Goal: Transaction & Acquisition: Purchase product/service

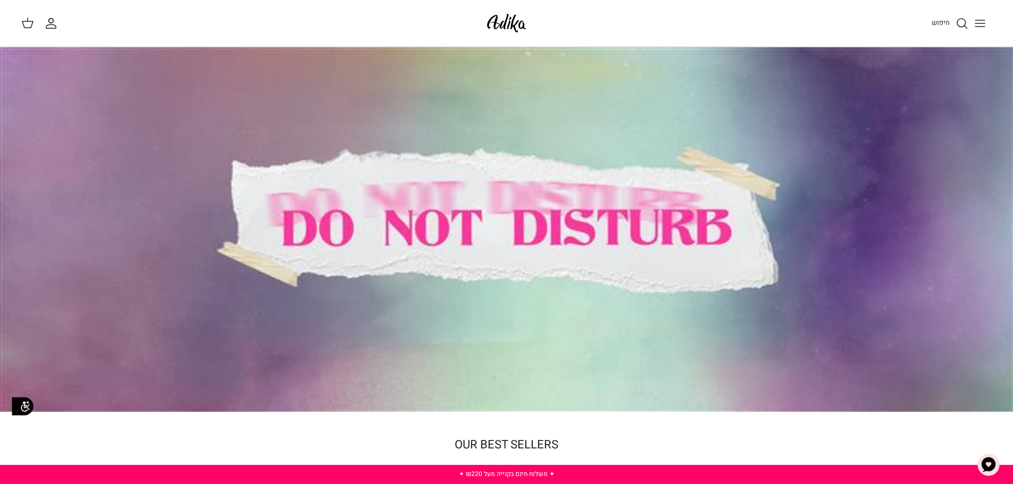
scroll to position [53, 0]
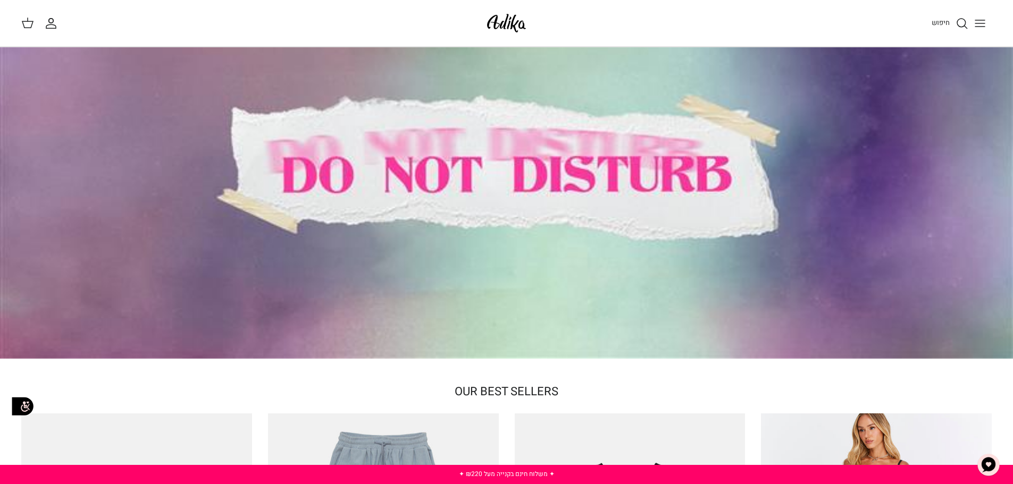
drag, startPoint x: 981, startPoint y: 20, endPoint x: 845, endPoint y: 247, distance: 264.7
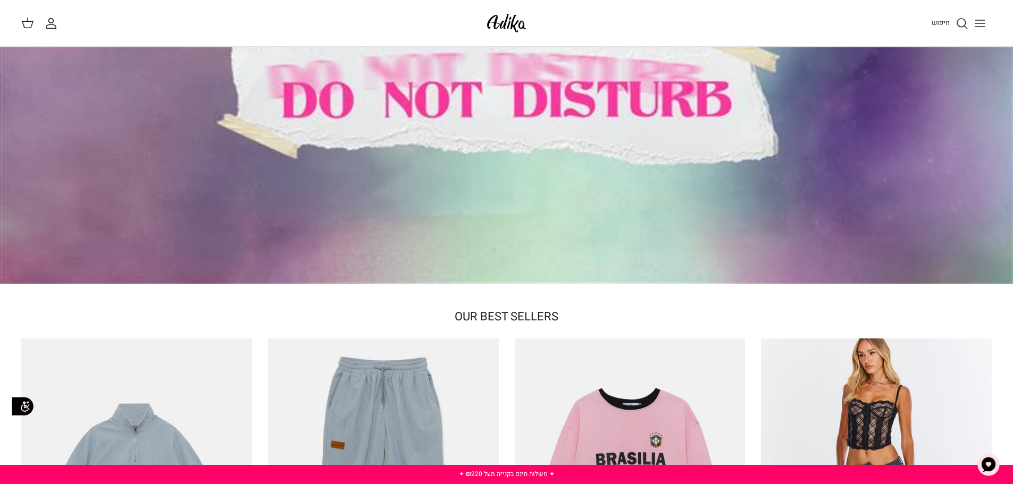
scroll to position [266, 0]
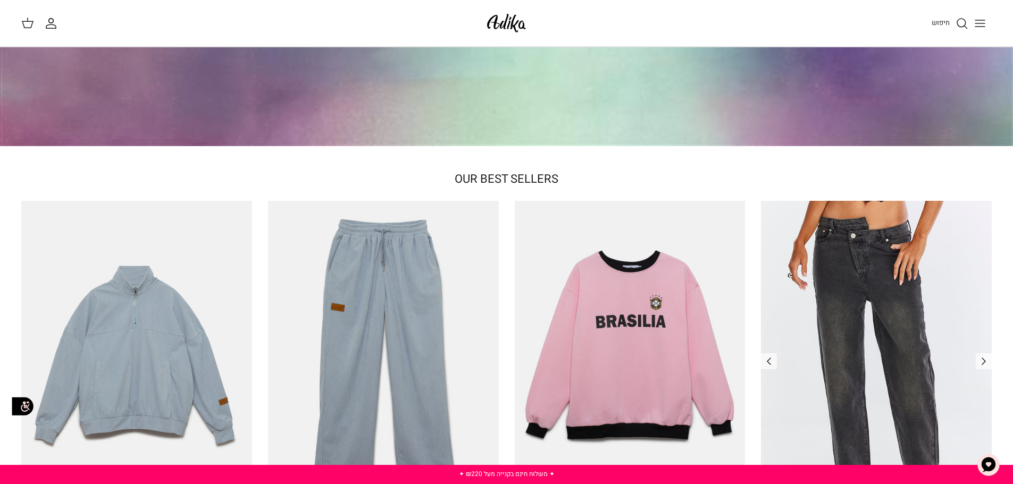
click at [855, 273] on img "ג׳ינס All Or Nothing קריס-קרוס | BOYFRIEND" at bounding box center [876, 354] width 231 height 307
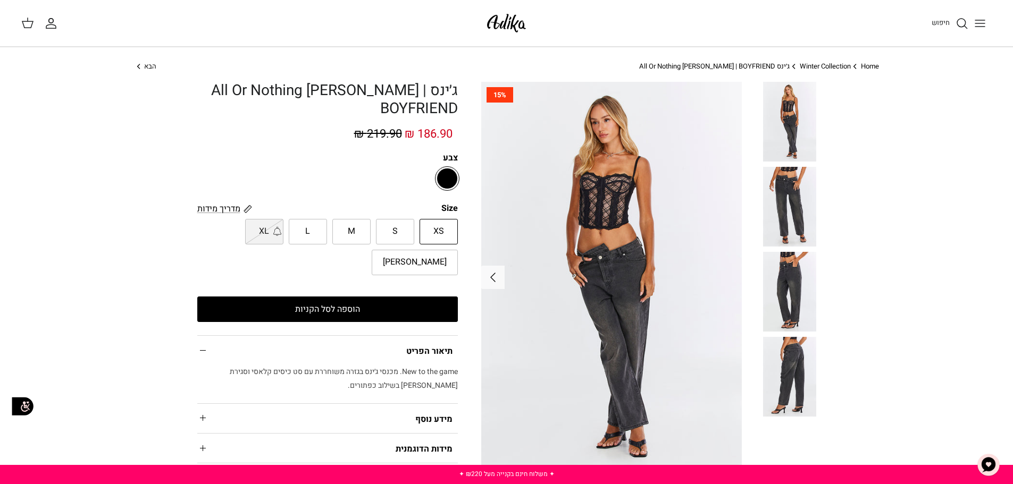
click at [958, 29] on icon "חיפוש" at bounding box center [961, 23] width 13 height 13
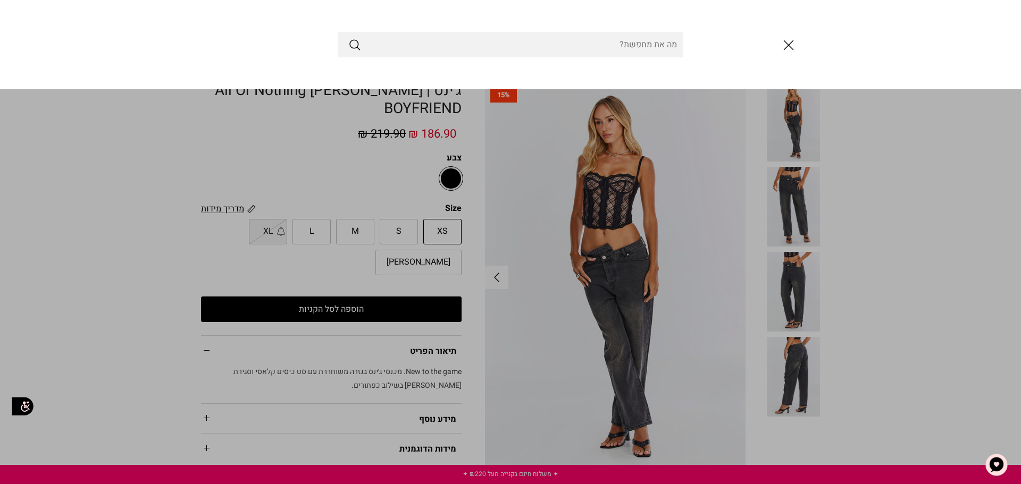
click at [787, 46] on icon "סגור" at bounding box center [788, 45] width 18 height 18
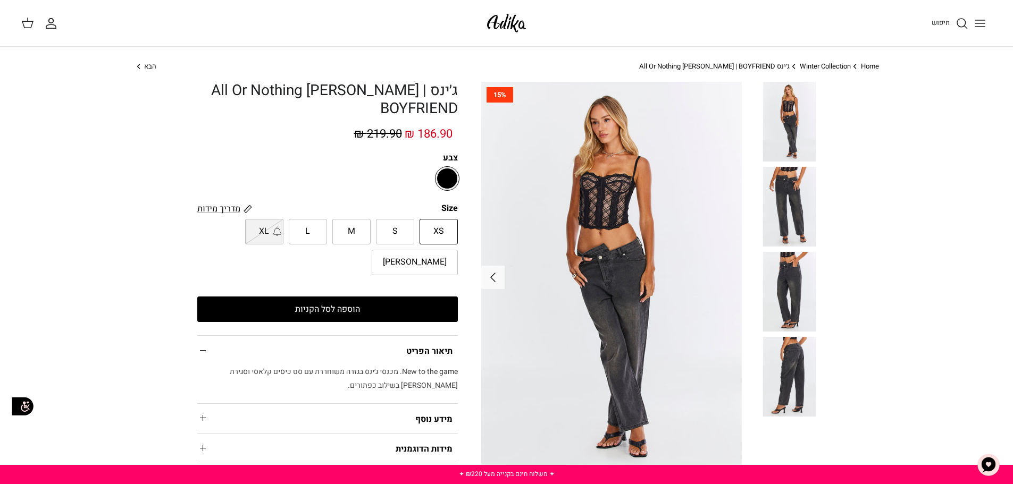
click at [977, 29] on icon "Toggle menu" at bounding box center [979, 23] width 13 height 13
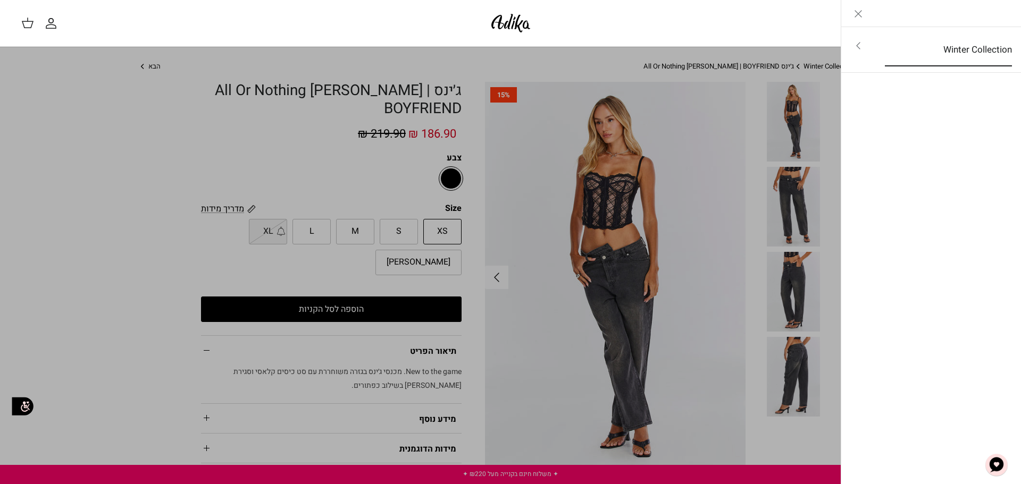
click at [913, 61] on link "Winter Collection" at bounding box center [948, 49] width 146 height 33
click at [963, 45] on link "לכל הפריטים" at bounding box center [931, 46] width 170 height 27
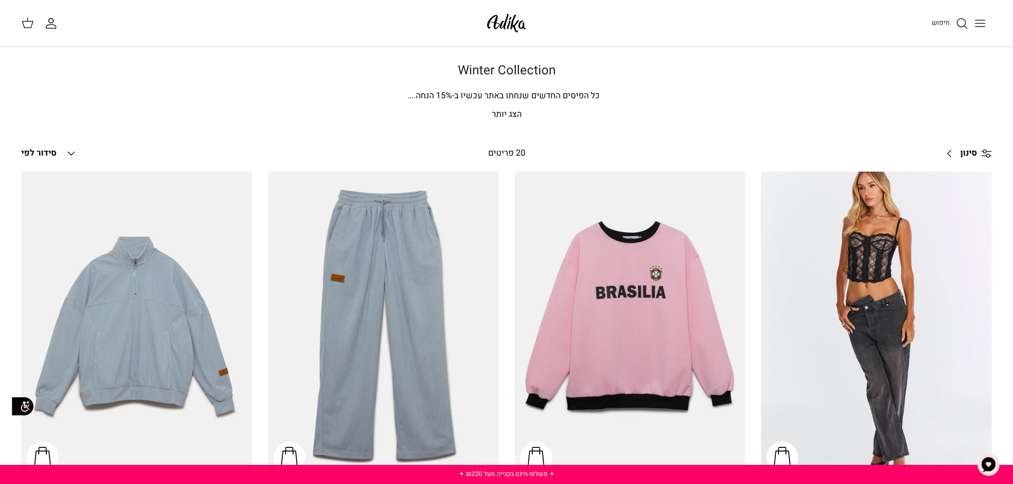
click at [981, 152] on line at bounding box center [986, 152] width 10 height 0
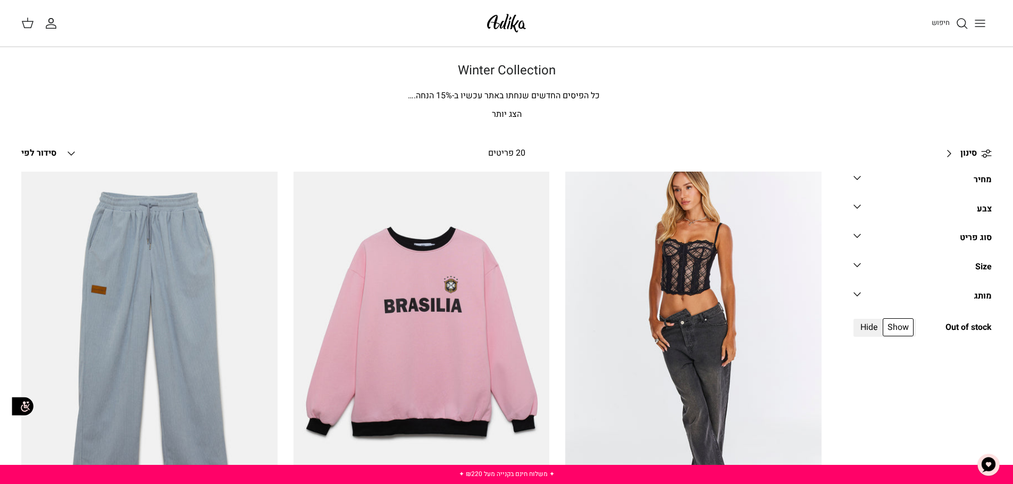
click at [918, 244] on link "סוג פריט Down" at bounding box center [922, 242] width 138 height 24
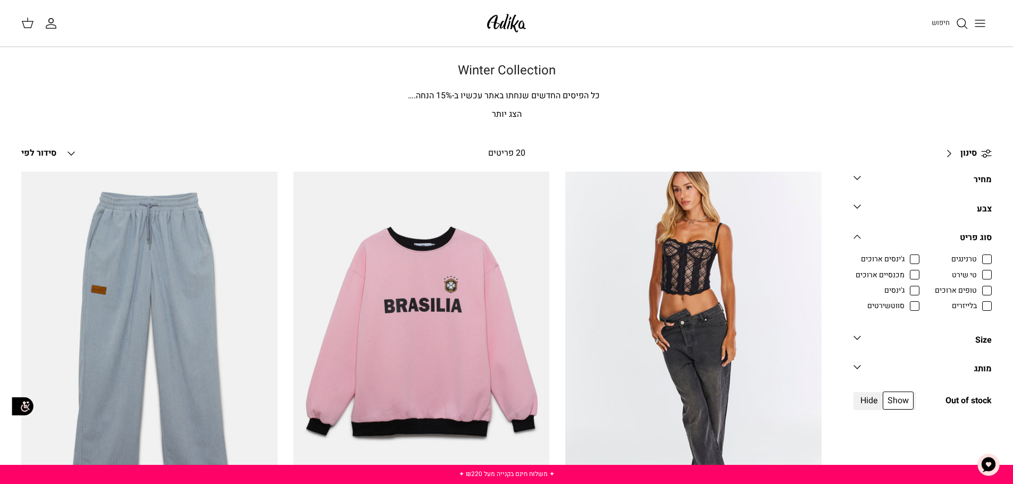
click at [961, 277] on span "טי שירט" at bounding box center [964, 275] width 25 height 11
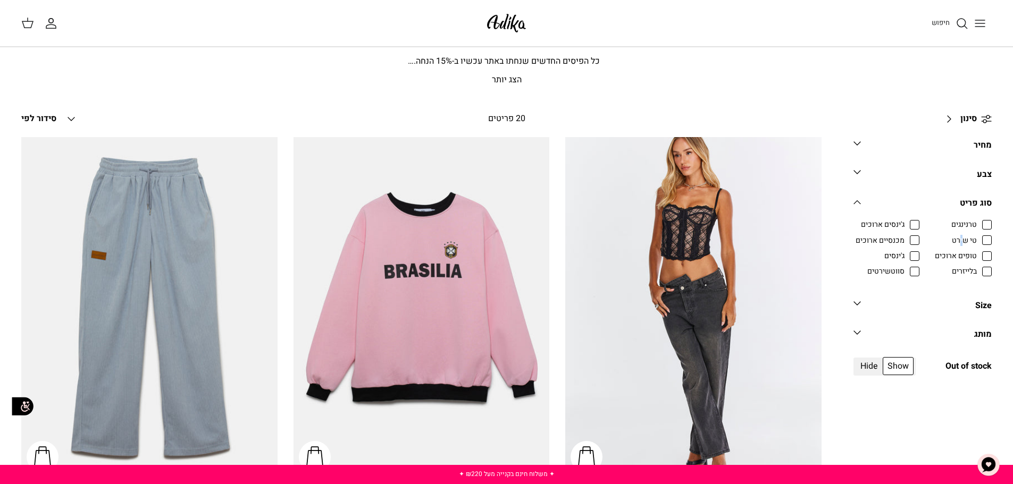
scroll to position [53, 0]
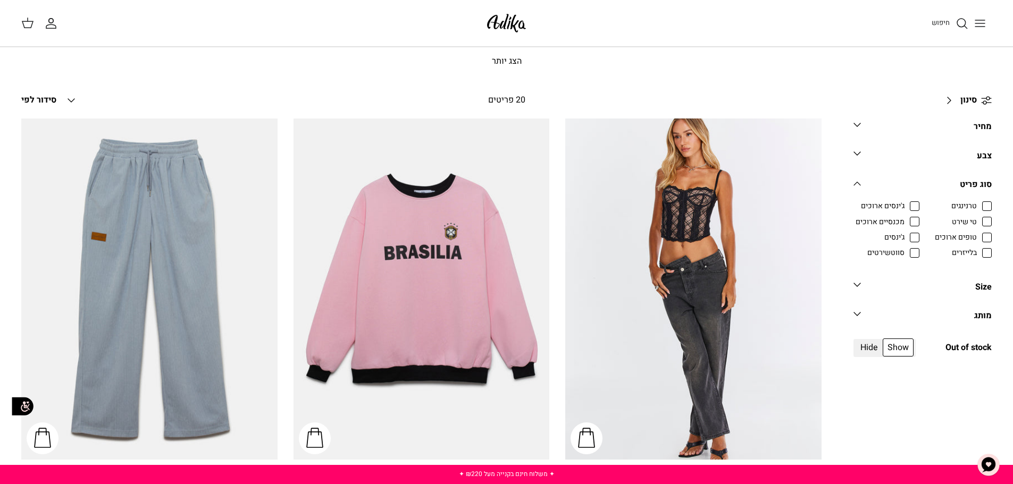
click at [986, 216] on label "טי שירט" at bounding box center [959, 222] width 66 height 12
click at [978, 216] on input "טי שירט" at bounding box center [977, 216] width 1 height 1
checkbox input "true"
radio input "true"
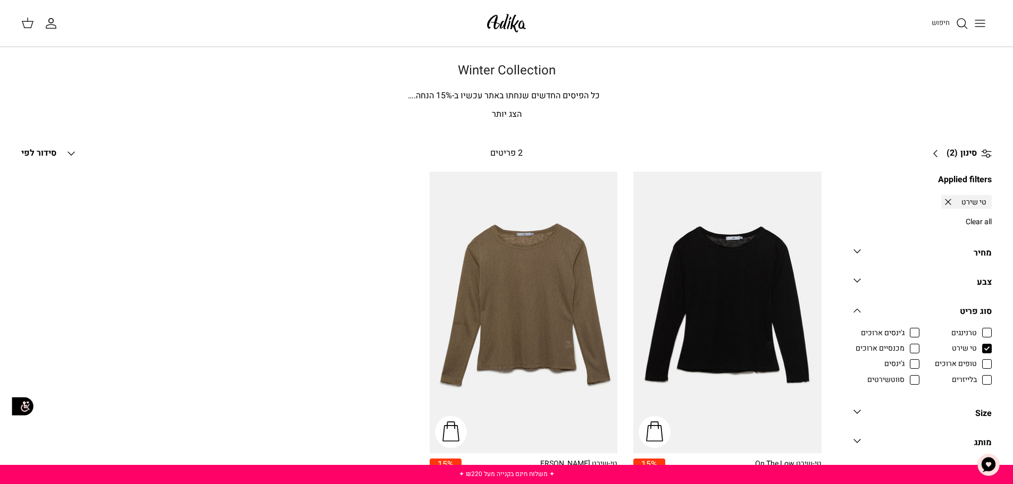
click at [727, 284] on img "טי-שירט On The Low" at bounding box center [727, 313] width 188 height 282
click at [760, 243] on img "טי-שירט On The Low" at bounding box center [727, 313] width 188 height 282
